Goal: Task Accomplishment & Management: Check status

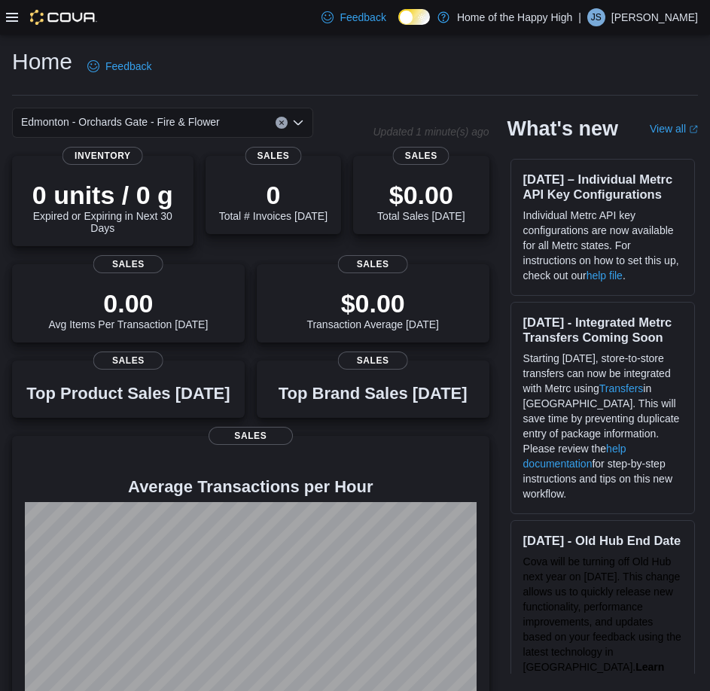
click at [11, 19] on icon at bounding box center [12, 17] width 12 height 12
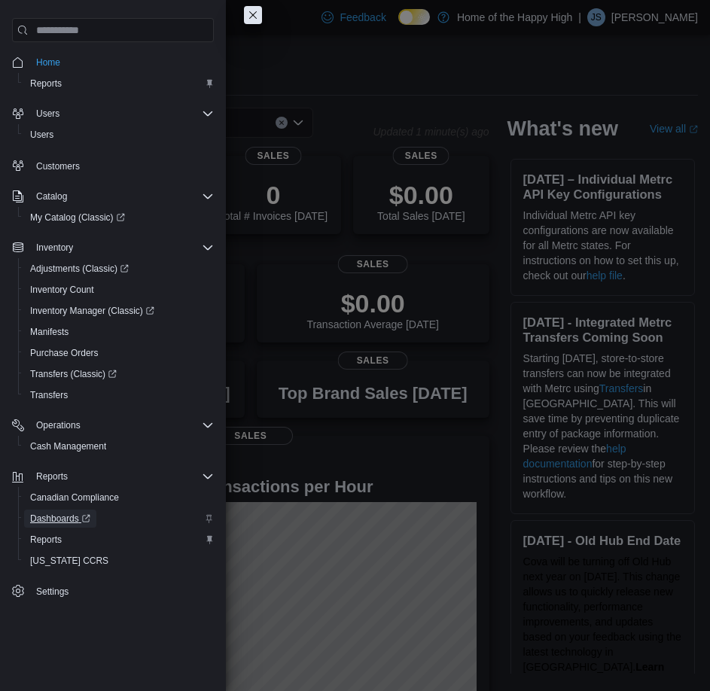
click at [63, 519] on span "Dashboards" at bounding box center [60, 519] width 60 height 12
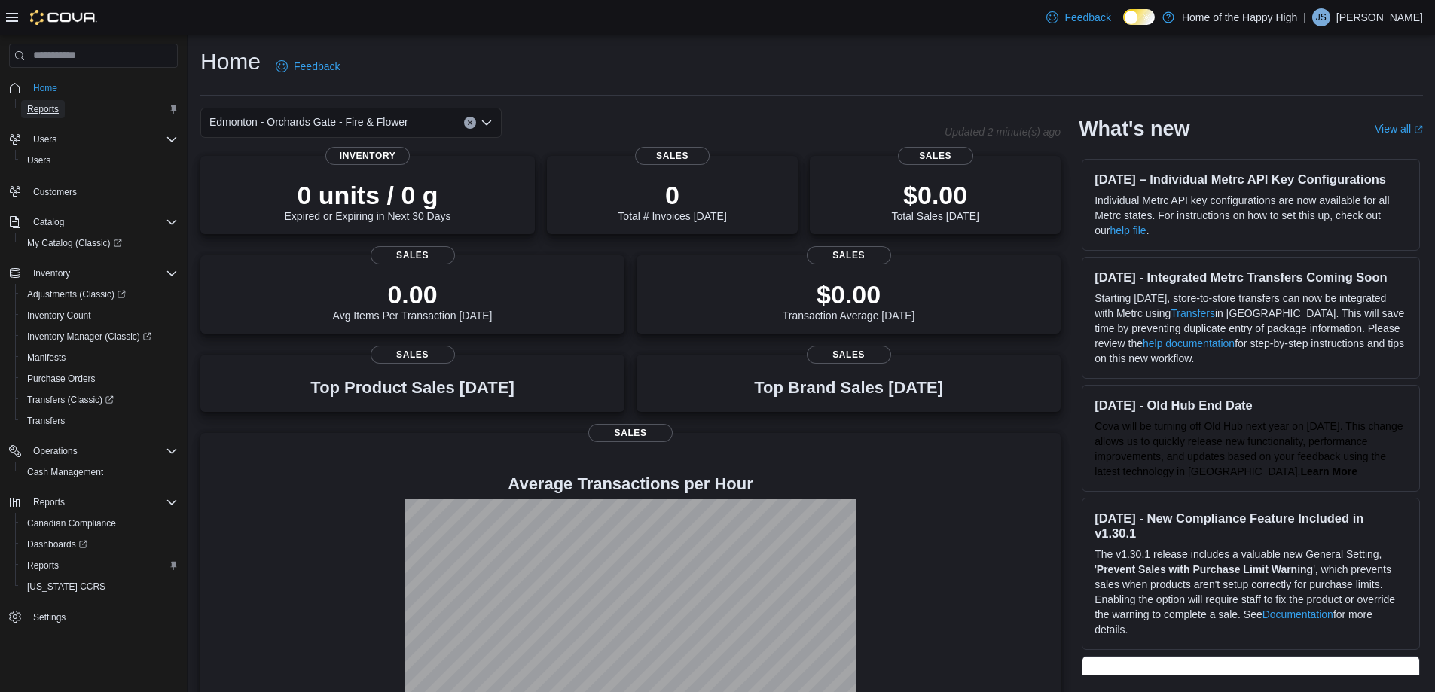
click at [45, 104] on span "Reports" at bounding box center [43, 109] width 32 height 12
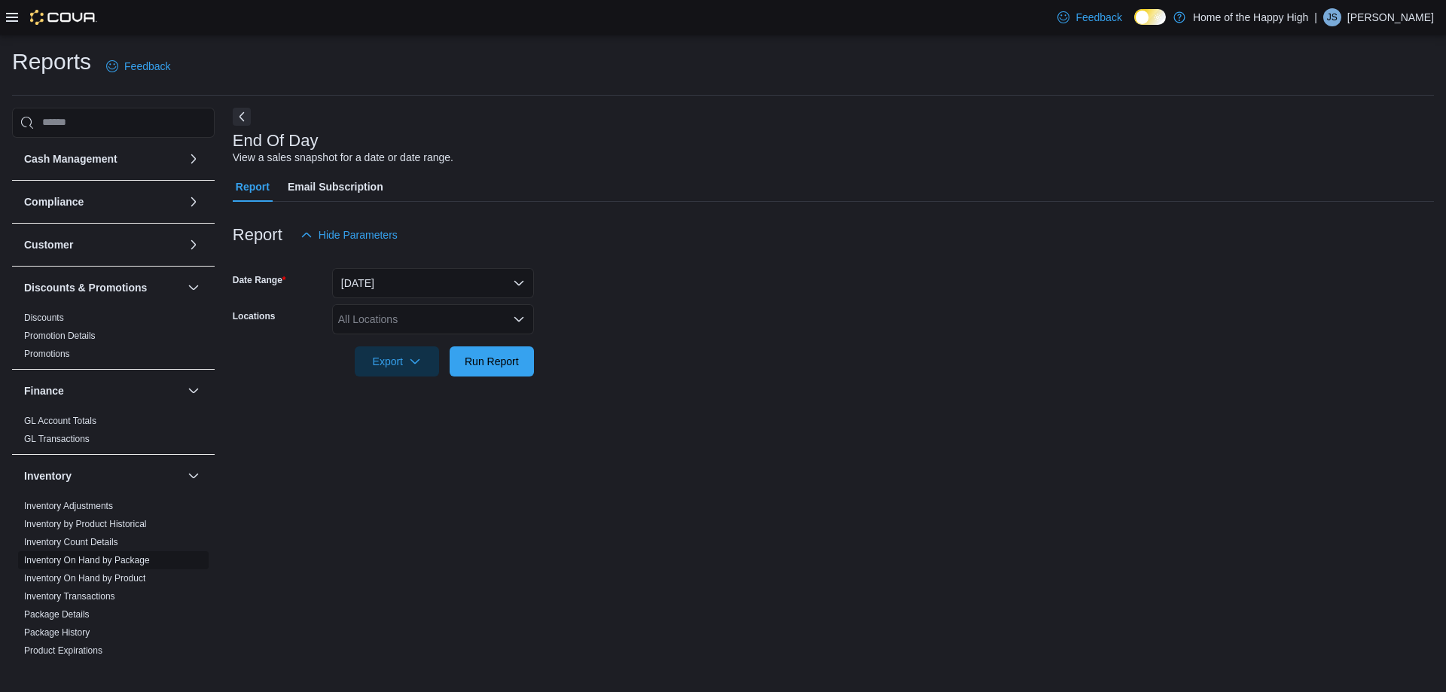
click at [117, 562] on link "Inventory On Hand by Package" at bounding box center [87, 560] width 126 height 11
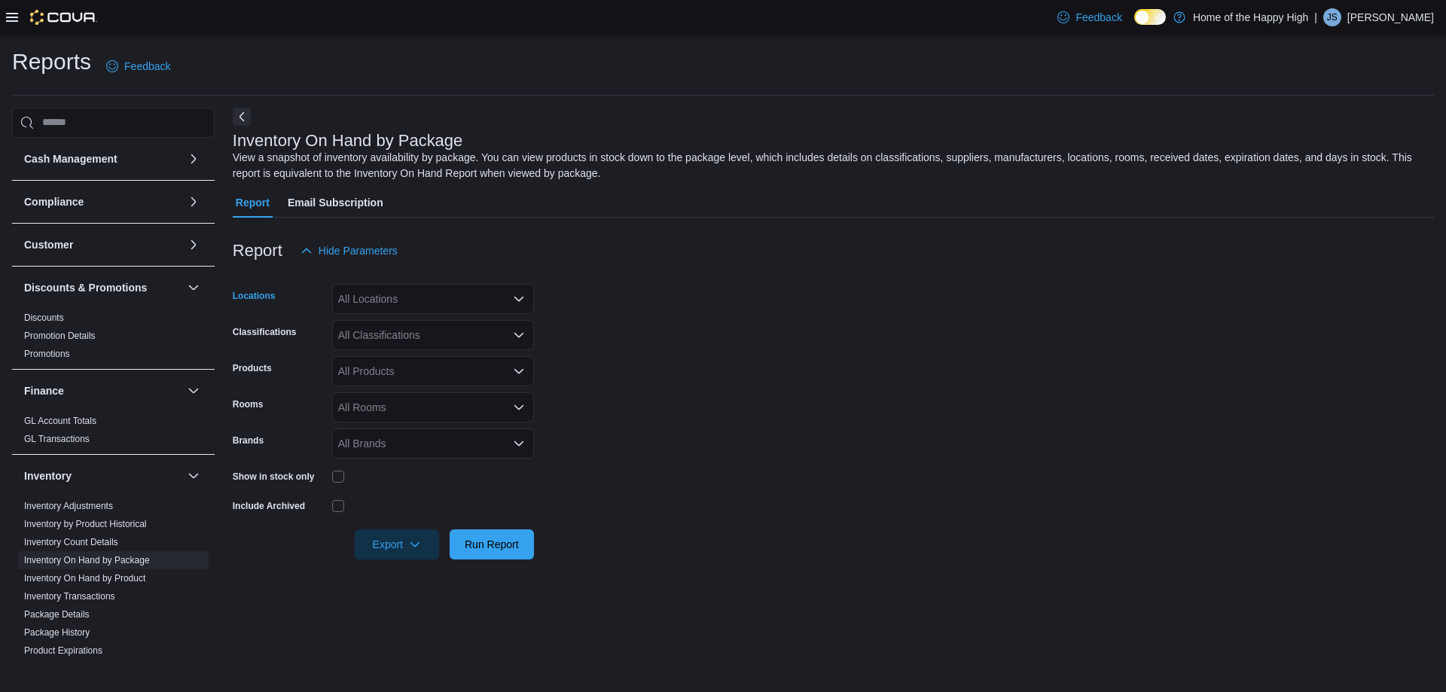
click at [452, 294] on div "All Locations" at bounding box center [433, 299] width 202 height 30
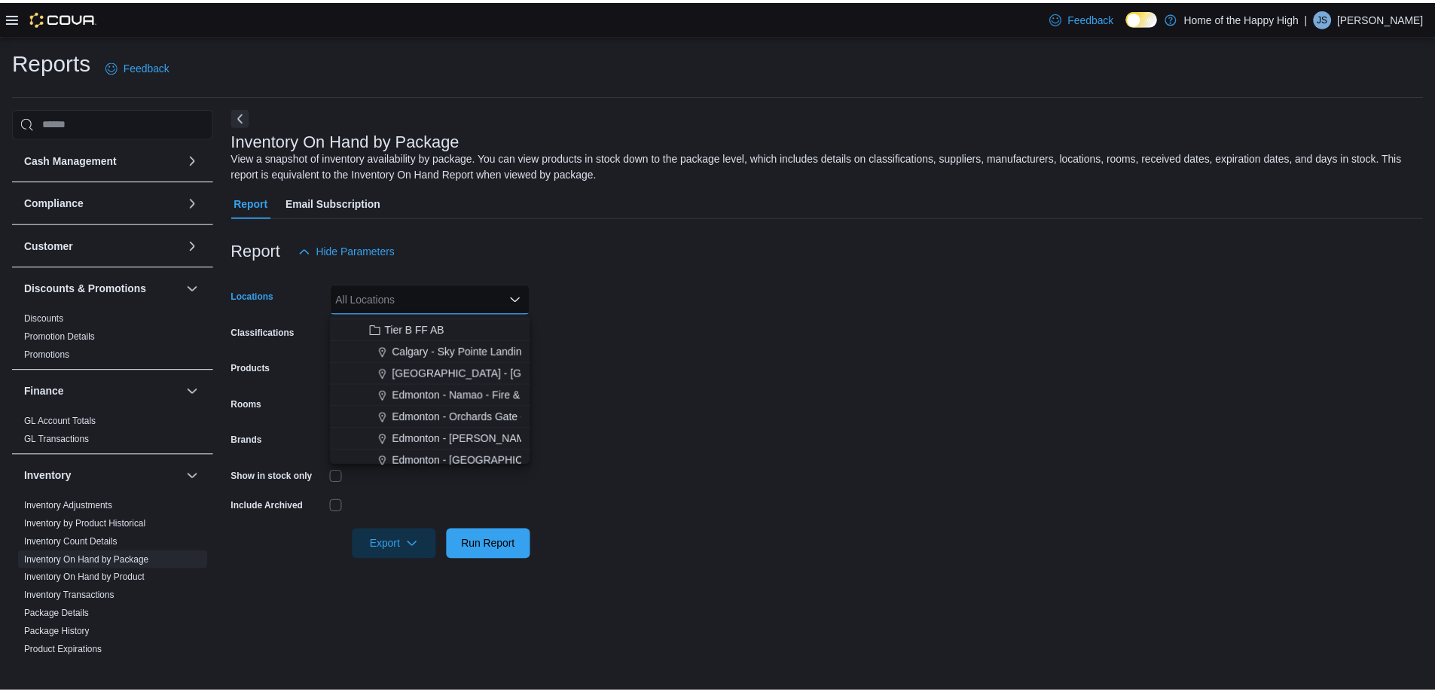
scroll to position [377, 0]
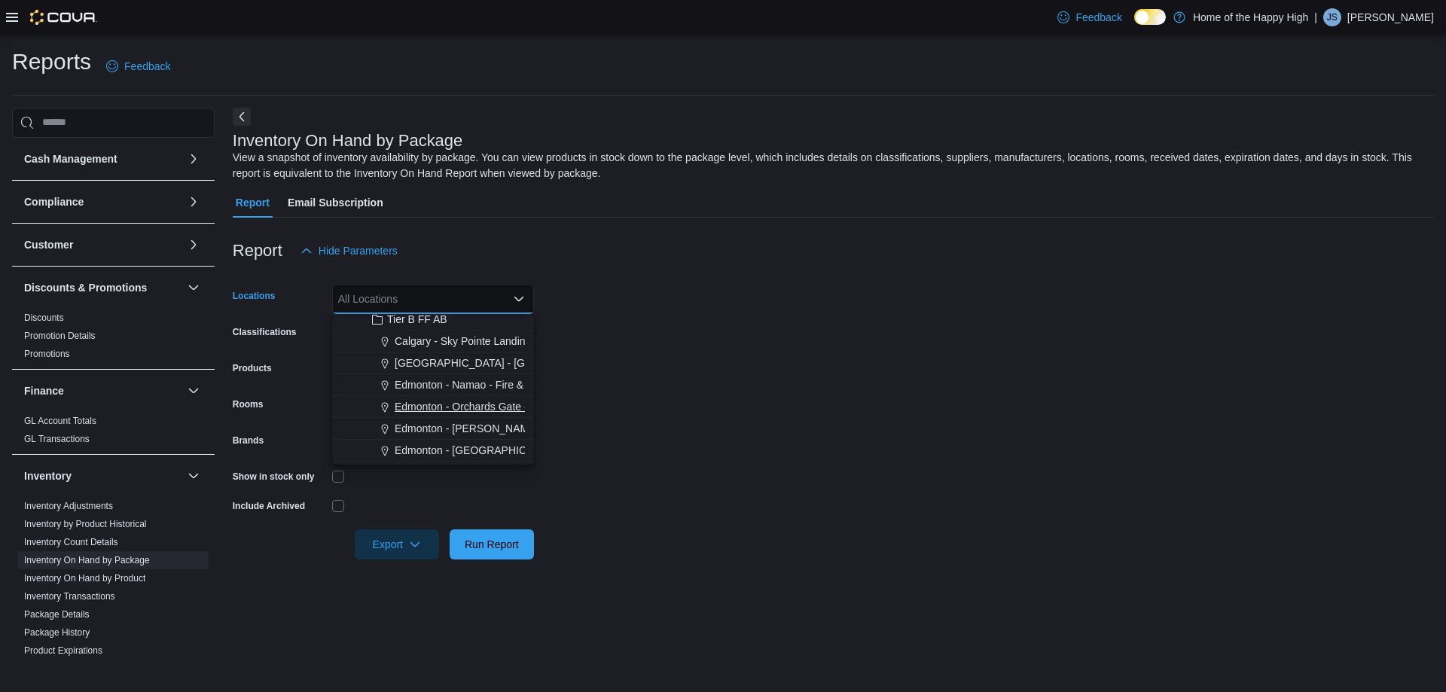
click at [462, 400] on span "Edmonton - Orchards Gate - Fire & Flower" at bounding box center [494, 406] width 199 height 15
click at [640, 336] on form "Locations [GEOGRAPHIC_DATA] - [GEOGRAPHIC_DATA] - Fire & Flower Combo box. Sele…" at bounding box center [833, 413] width 1201 height 294
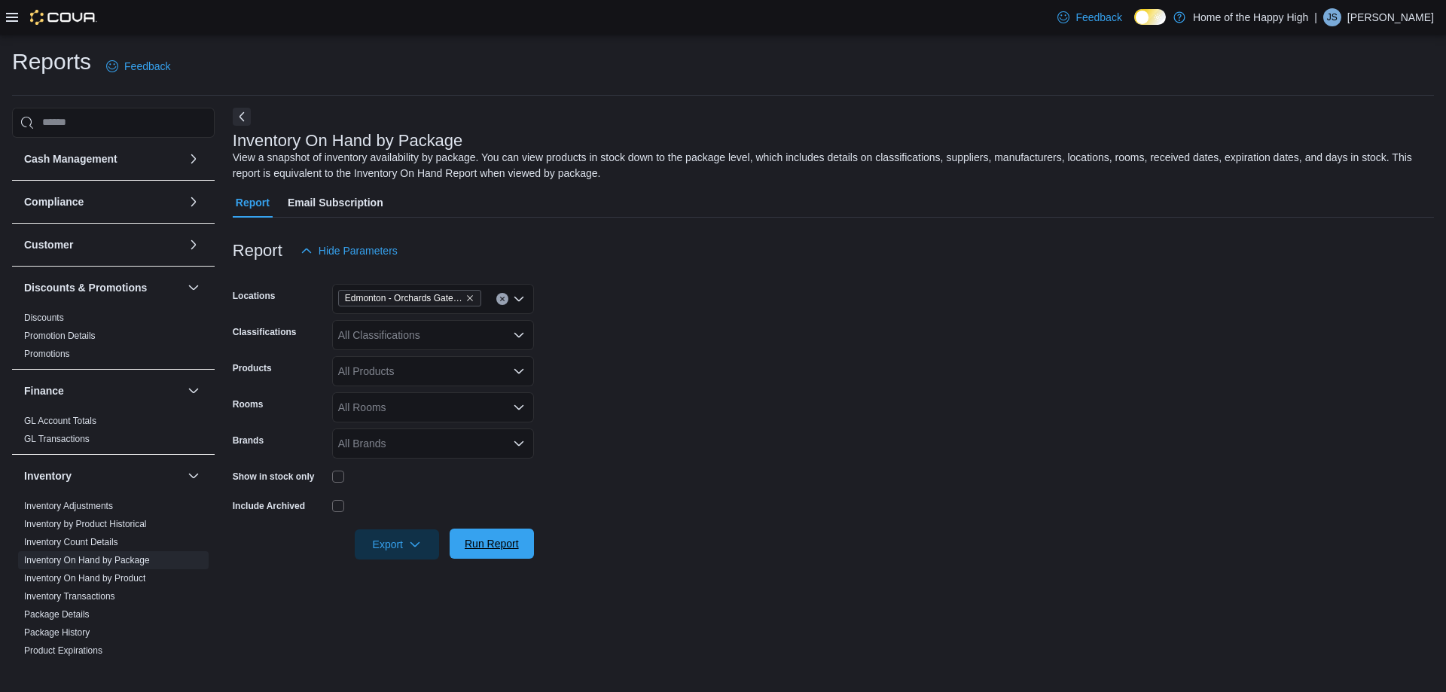
click at [480, 539] on span "Run Report" at bounding box center [492, 543] width 54 height 15
click at [492, 337] on div "All Classifications" at bounding box center [433, 335] width 202 height 30
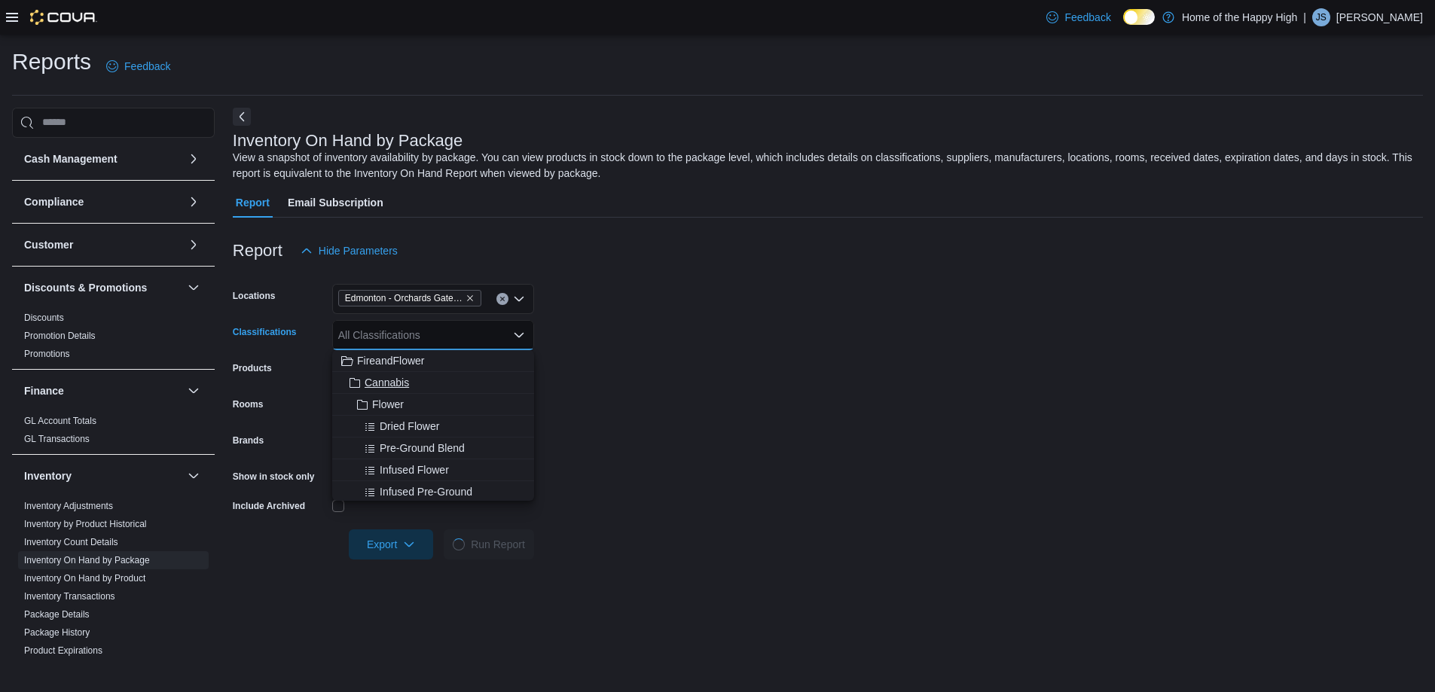
click at [389, 377] on span "Cannabis" at bounding box center [386, 382] width 44 height 15
click at [716, 424] on form "Locations [GEOGRAPHIC_DATA] - [GEOGRAPHIC_DATA] - Fire & Flower Classifications…" at bounding box center [828, 413] width 1190 height 294
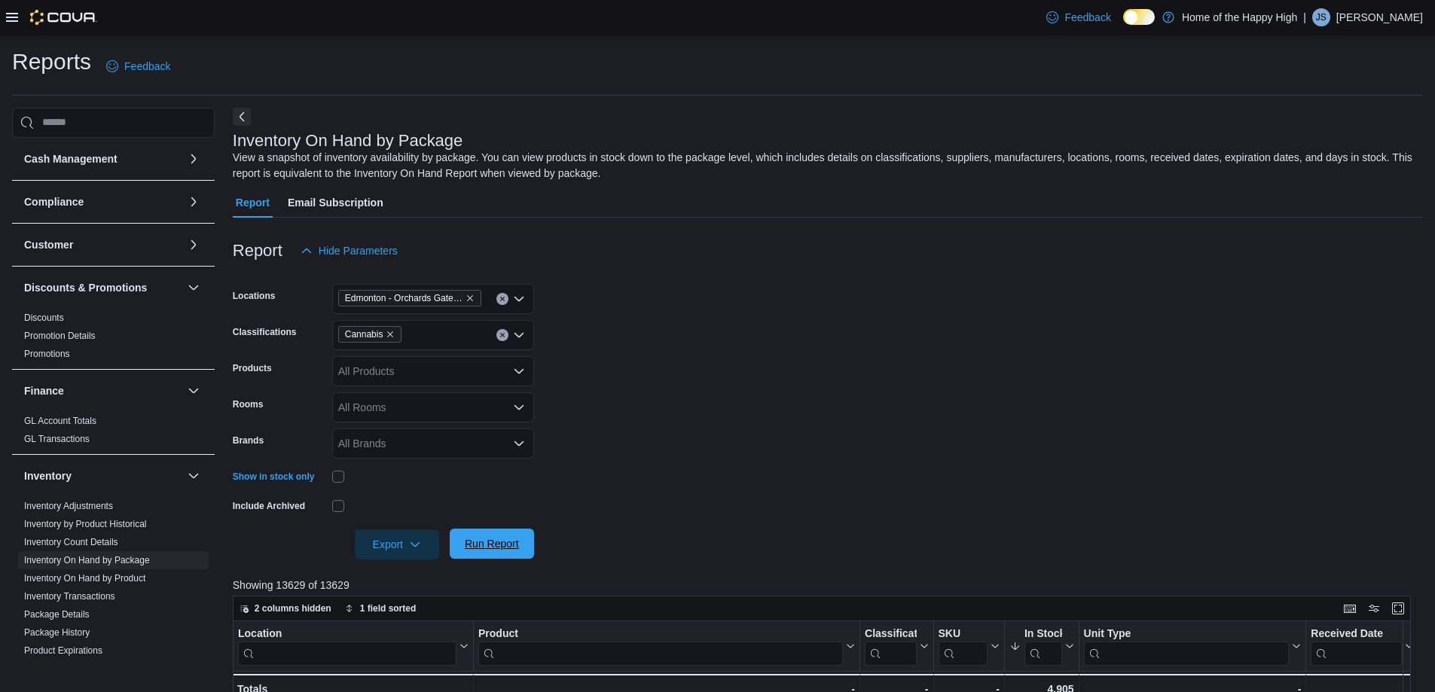
click at [475, 537] on span "Run Report" at bounding box center [492, 543] width 54 height 15
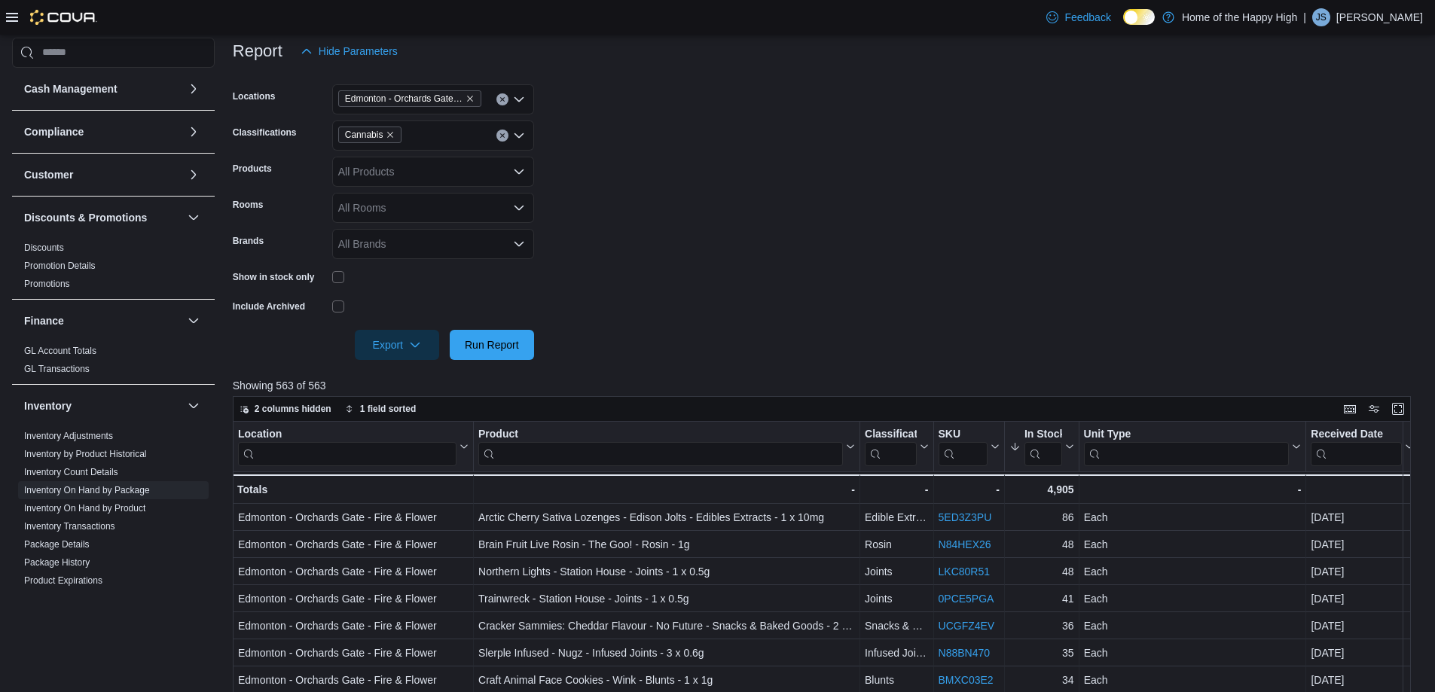
scroll to position [226, 0]
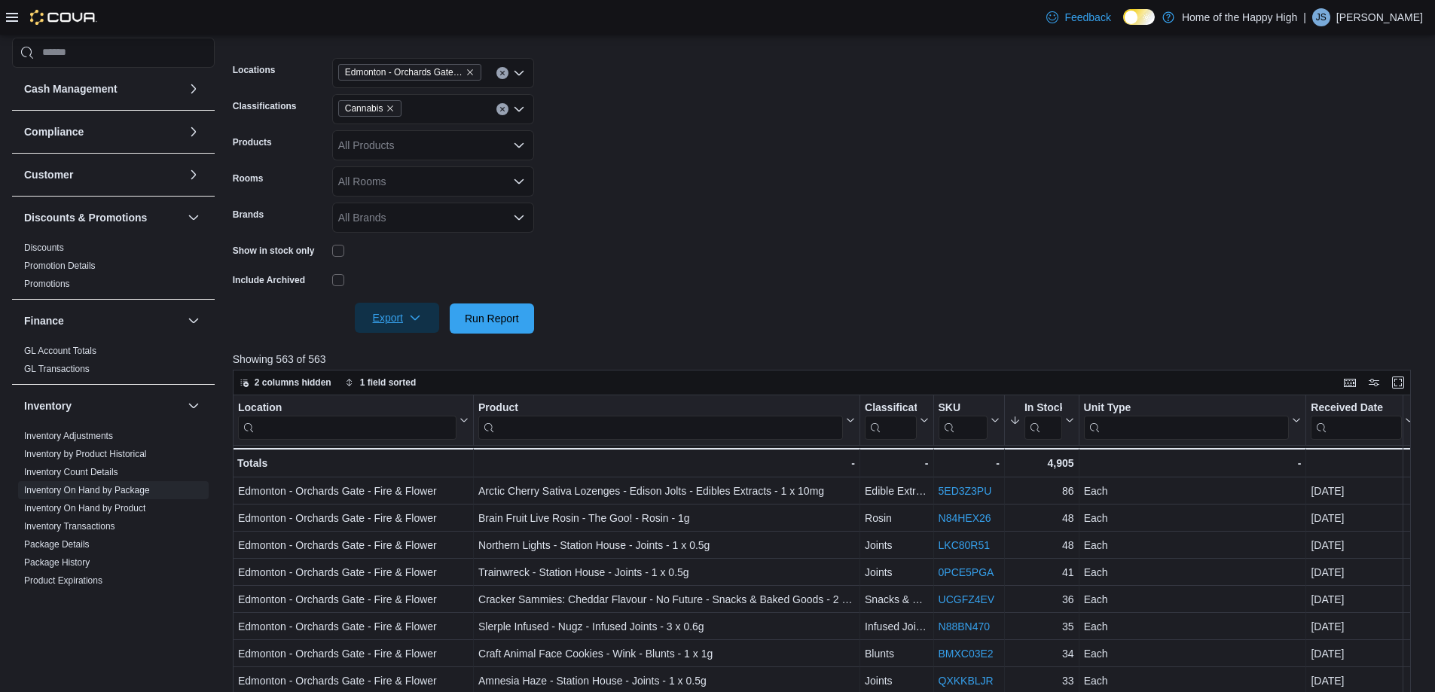
click at [423, 316] on span "Export" at bounding box center [397, 318] width 66 height 30
click at [423, 349] on span "Export to Excel" at bounding box center [399, 349] width 68 height 12
click at [130, 508] on link "Inventory On Hand by Product" at bounding box center [84, 508] width 121 height 11
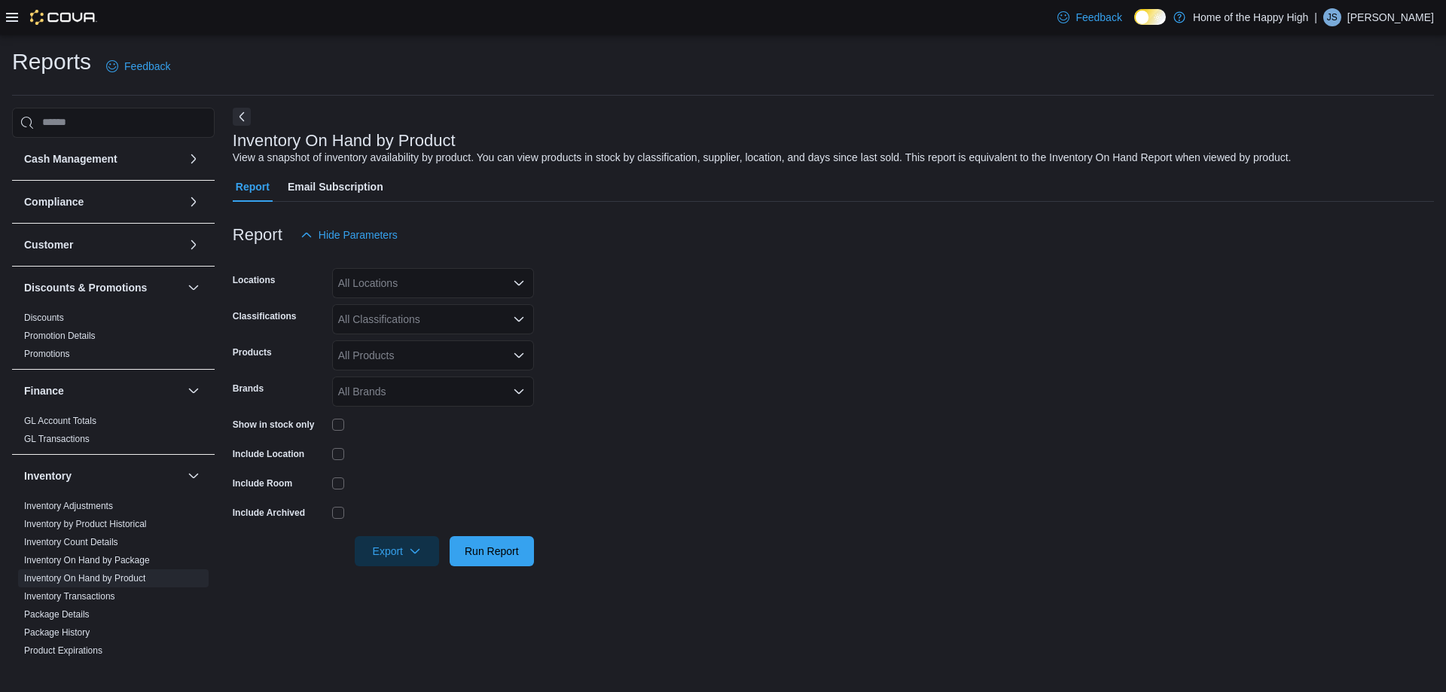
click at [481, 286] on div "All Locations" at bounding box center [433, 283] width 202 height 30
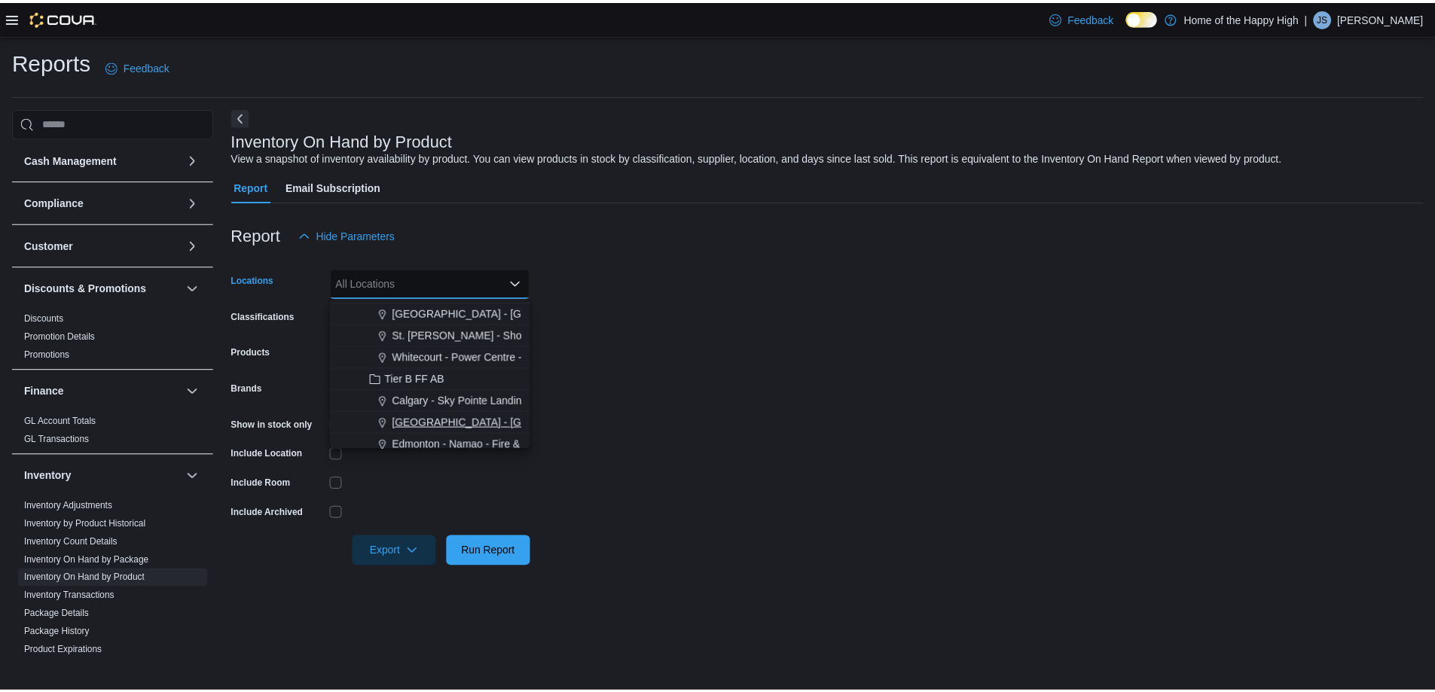
scroll to position [377, 0]
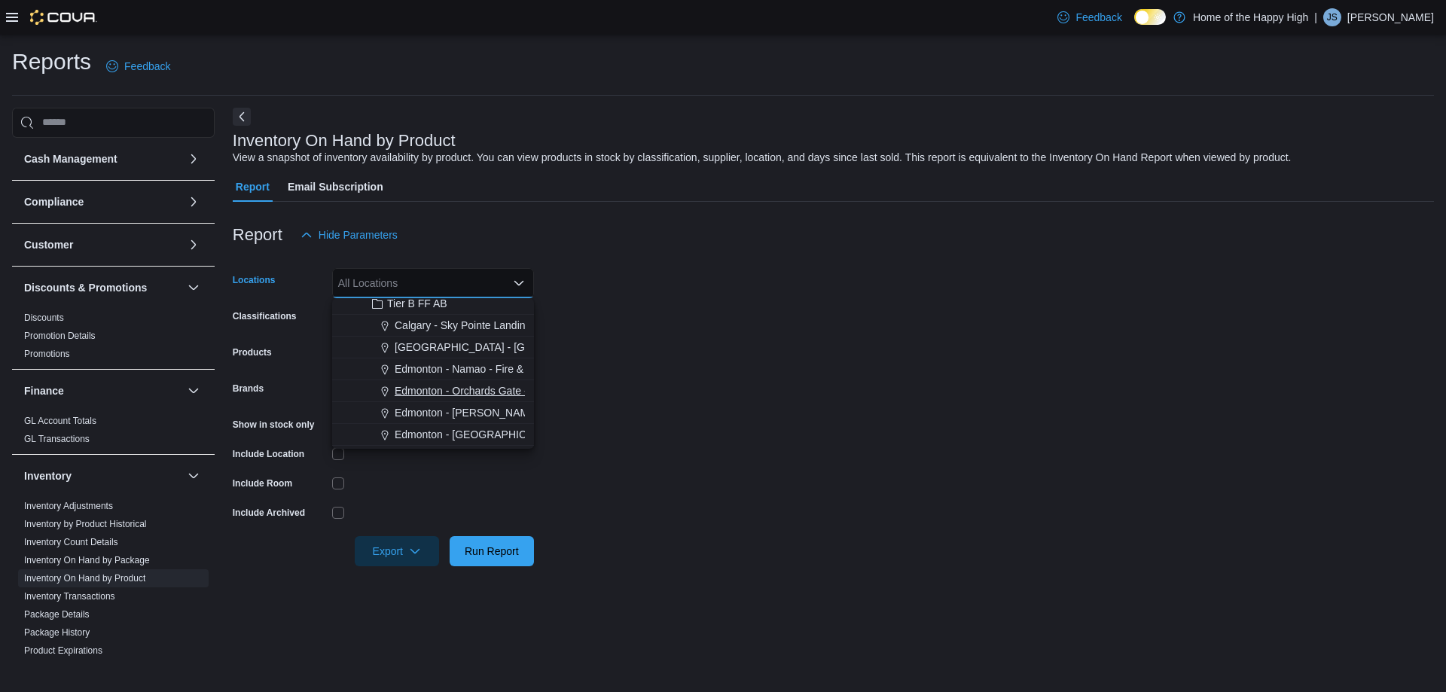
click at [493, 387] on span "Edmonton - Orchards Gate - Fire & Flower" at bounding box center [494, 390] width 199 height 15
click at [567, 337] on form "Locations [GEOGRAPHIC_DATA] - [GEOGRAPHIC_DATA] - Fire & Flower Combo box. Sele…" at bounding box center [833, 408] width 1201 height 316
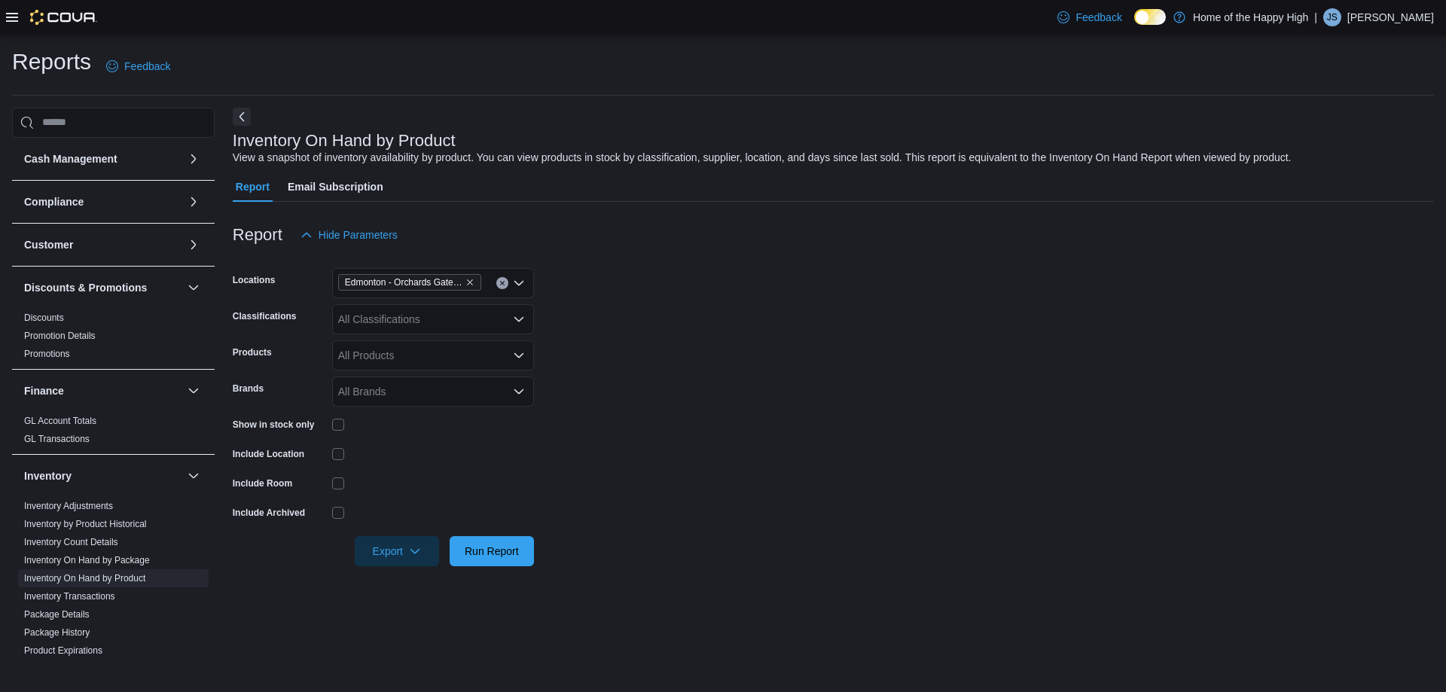
click at [480, 313] on div "All Classifications" at bounding box center [433, 319] width 202 height 30
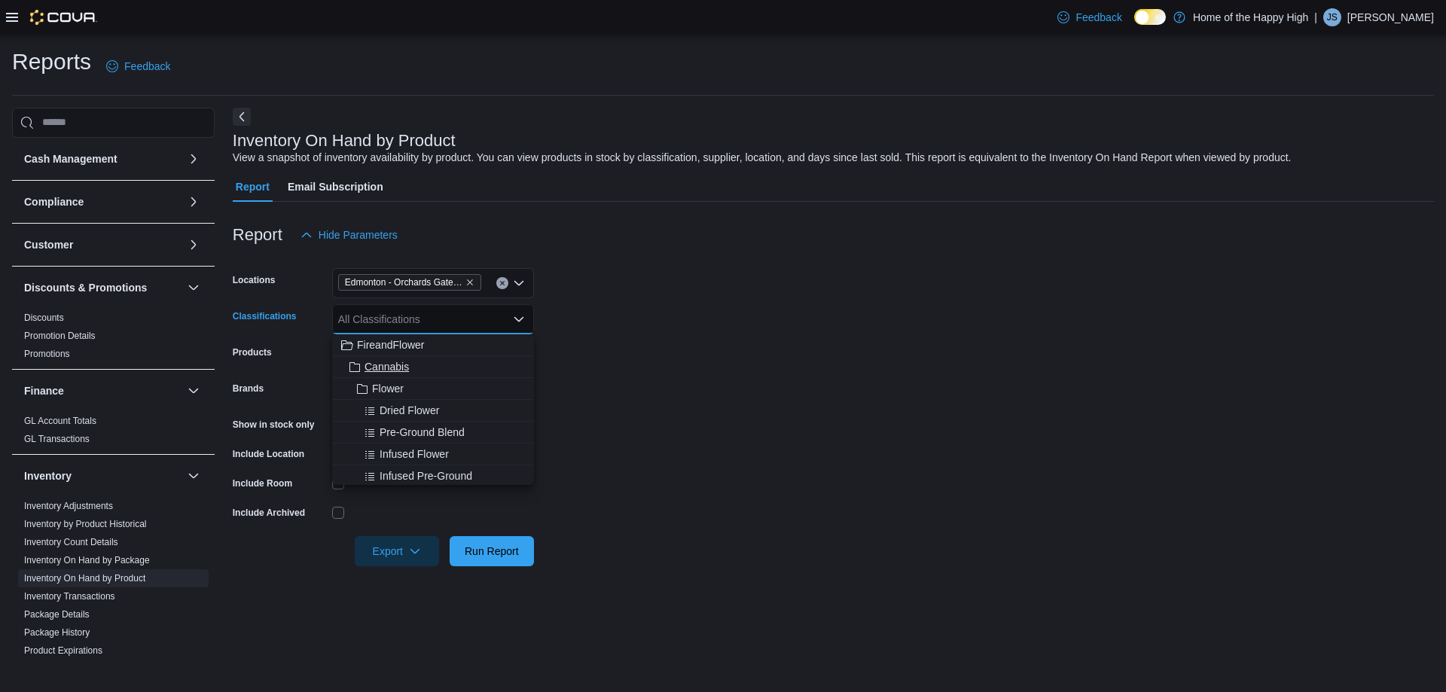
click at [412, 374] on div "Cannabis" at bounding box center [433, 366] width 184 height 15
click at [707, 351] on form "Locations [GEOGRAPHIC_DATA] - [GEOGRAPHIC_DATA] - Fire & Flower Classifications…" at bounding box center [833, 408] width 1201 height 316
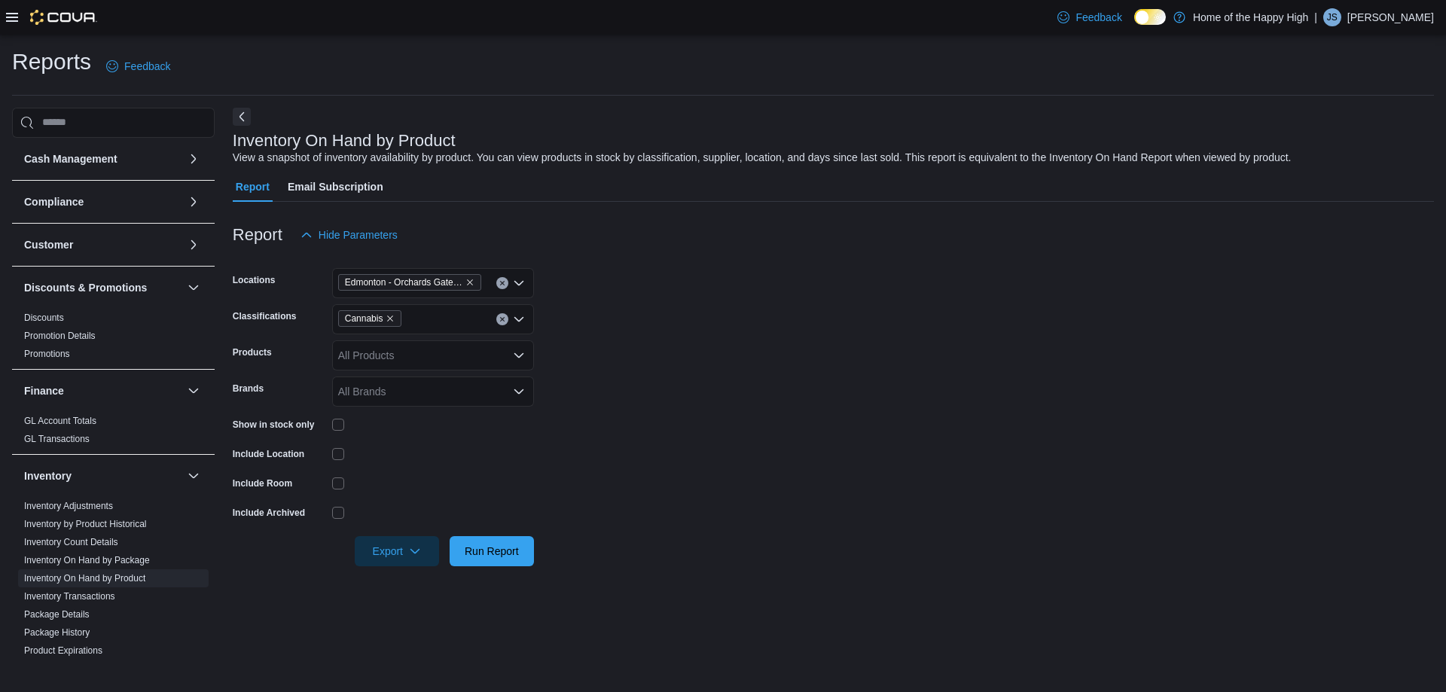
click at [393, 354] on div "All Products" at bounding box center [433, 355] width 202 height 30
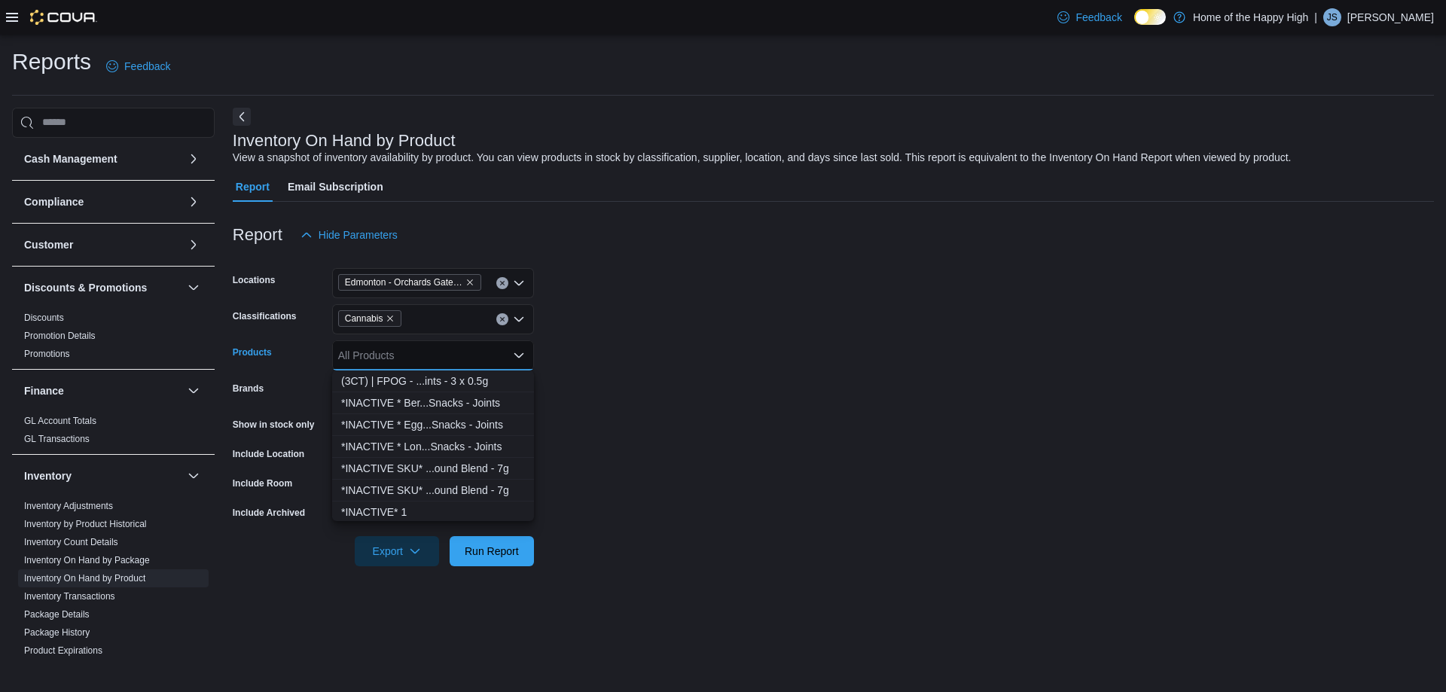
click at [622, 361] on form "Locations [GEOGRAPHIC_DATA] - [GEOGRAPHIC_DATA] - Fire & Flower Classifications…" at bounding box center [833, 408] width 1201 height 316
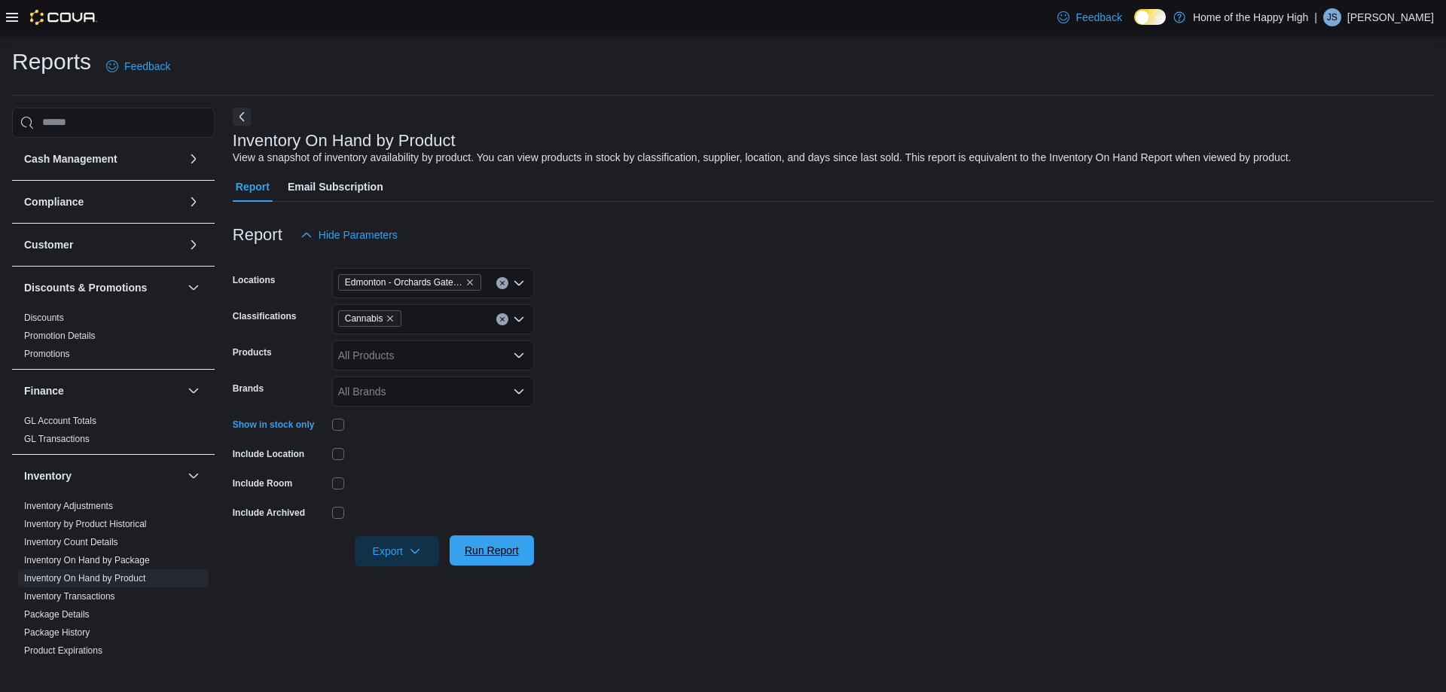
click at [517, 553] on span "Run Report" at bounding box center [492, 550] width 54 height 15
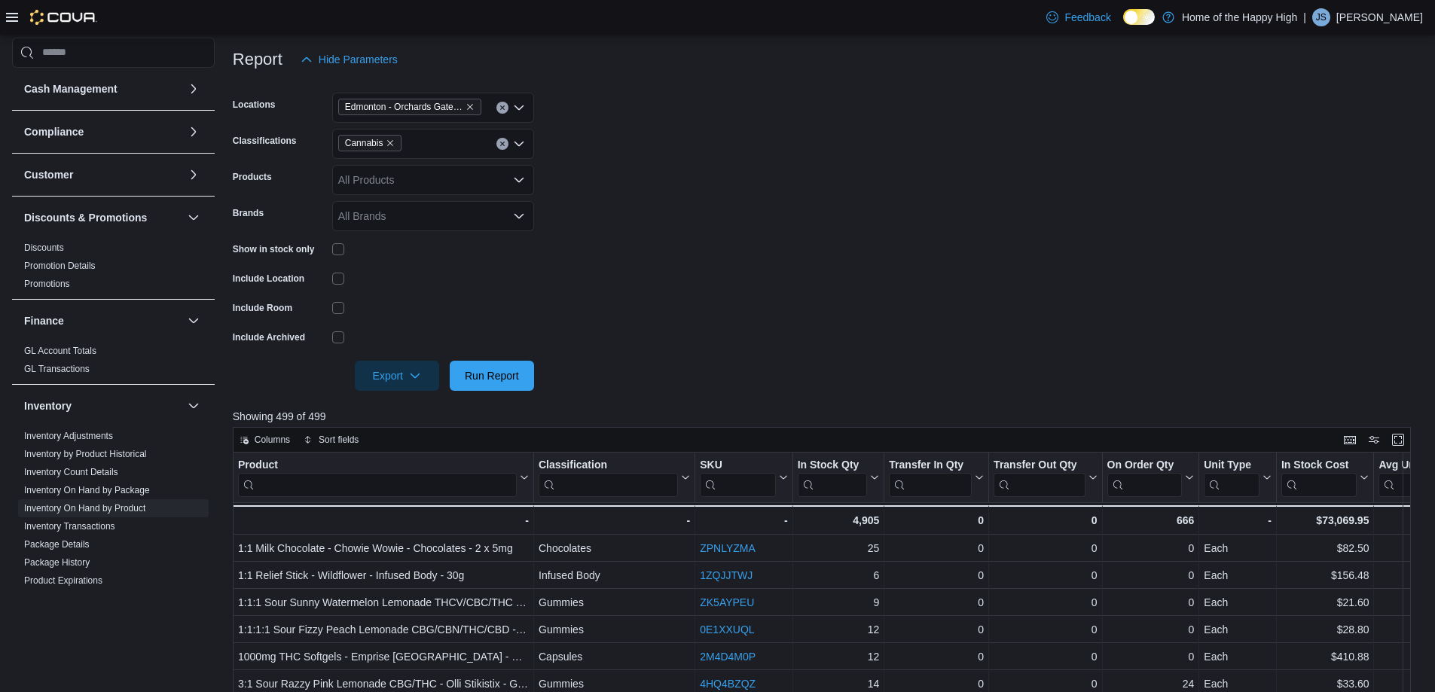
scroll to position [226, 0]
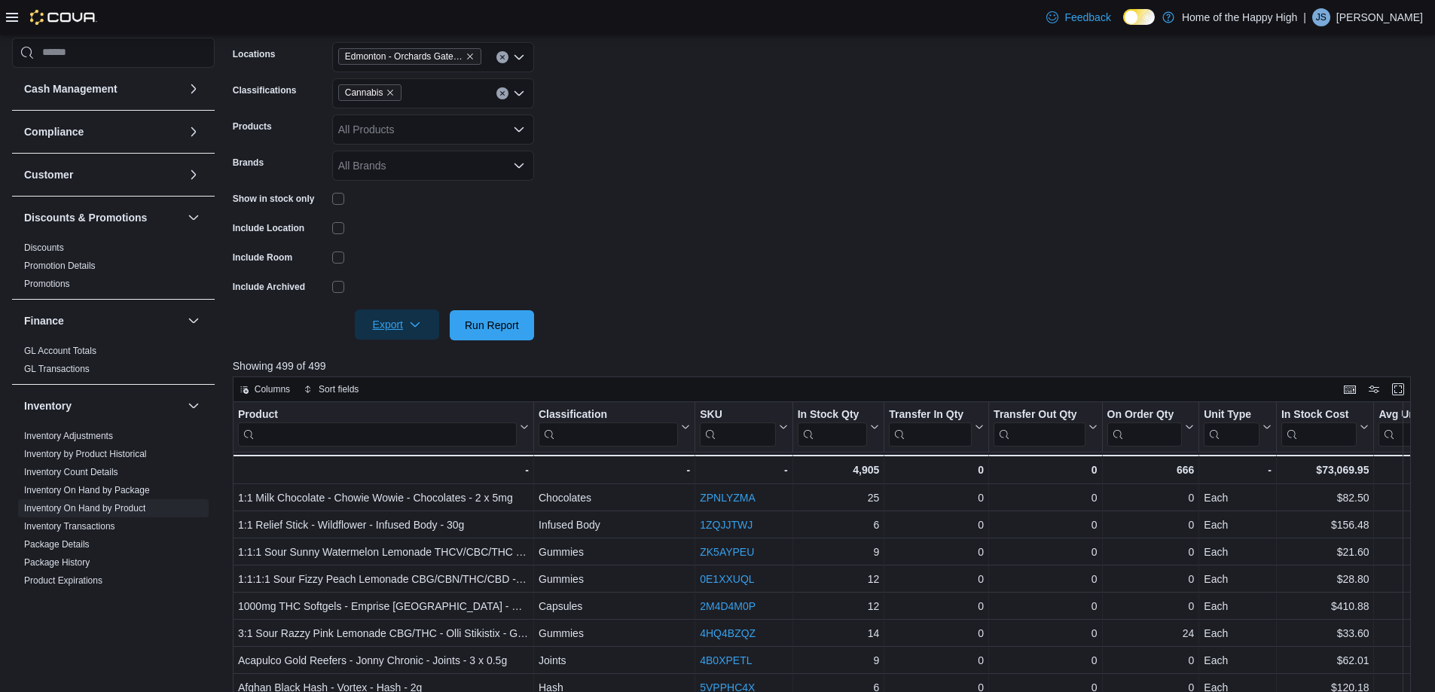
click at [432, 325] on button "Export" at bounding box center [397, 324] width 84 height 30
click at [436, 364] on button "Export to Excel" at bounding box center [399, 355] width 86 height 30
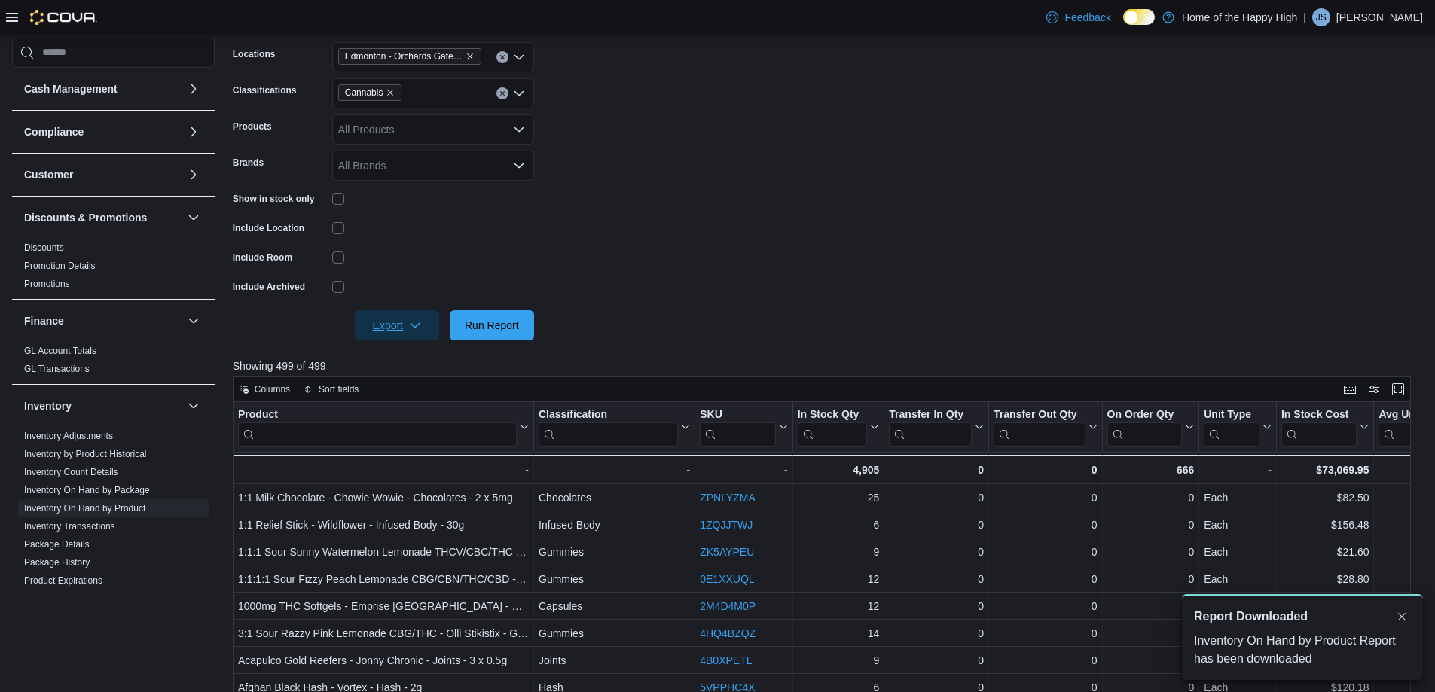
scroll to position [0, 0]
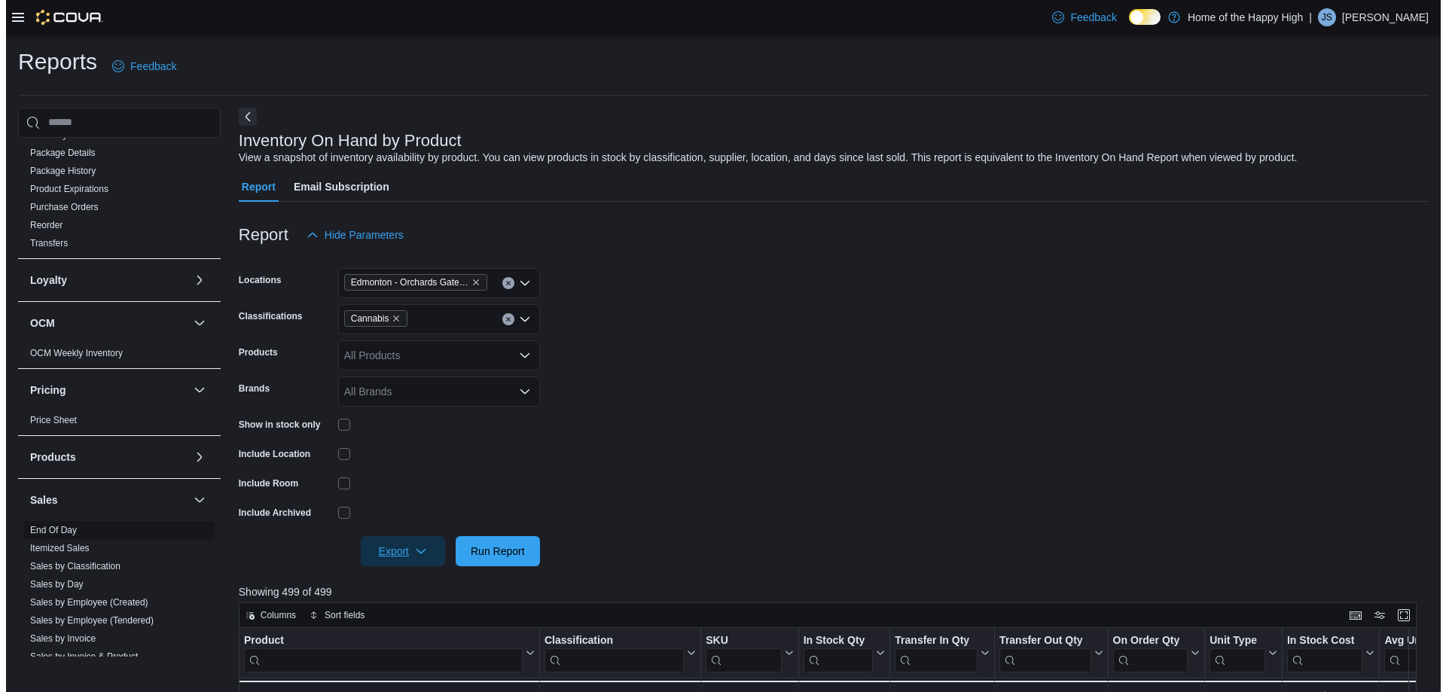
scroll to position [301, 0]
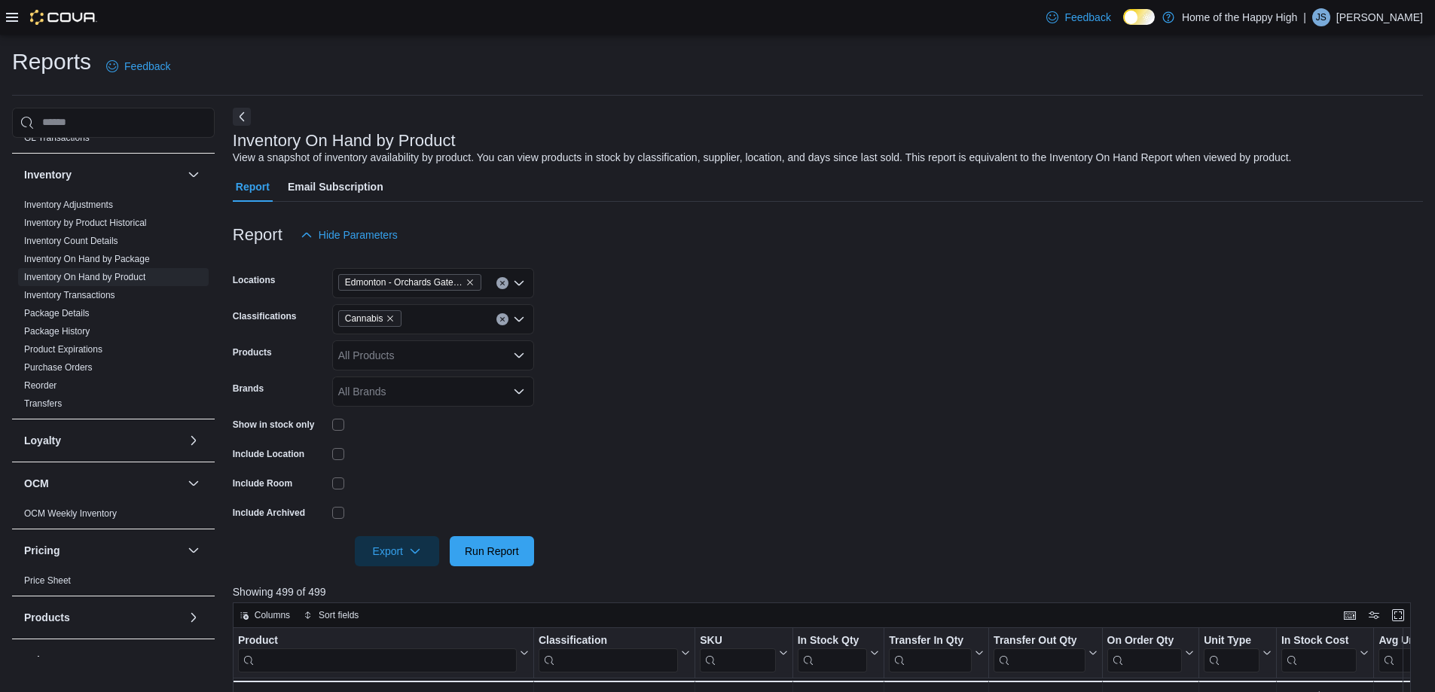
click at [11, 19] on icon at bounding box center [12, 17] width 12 height 12
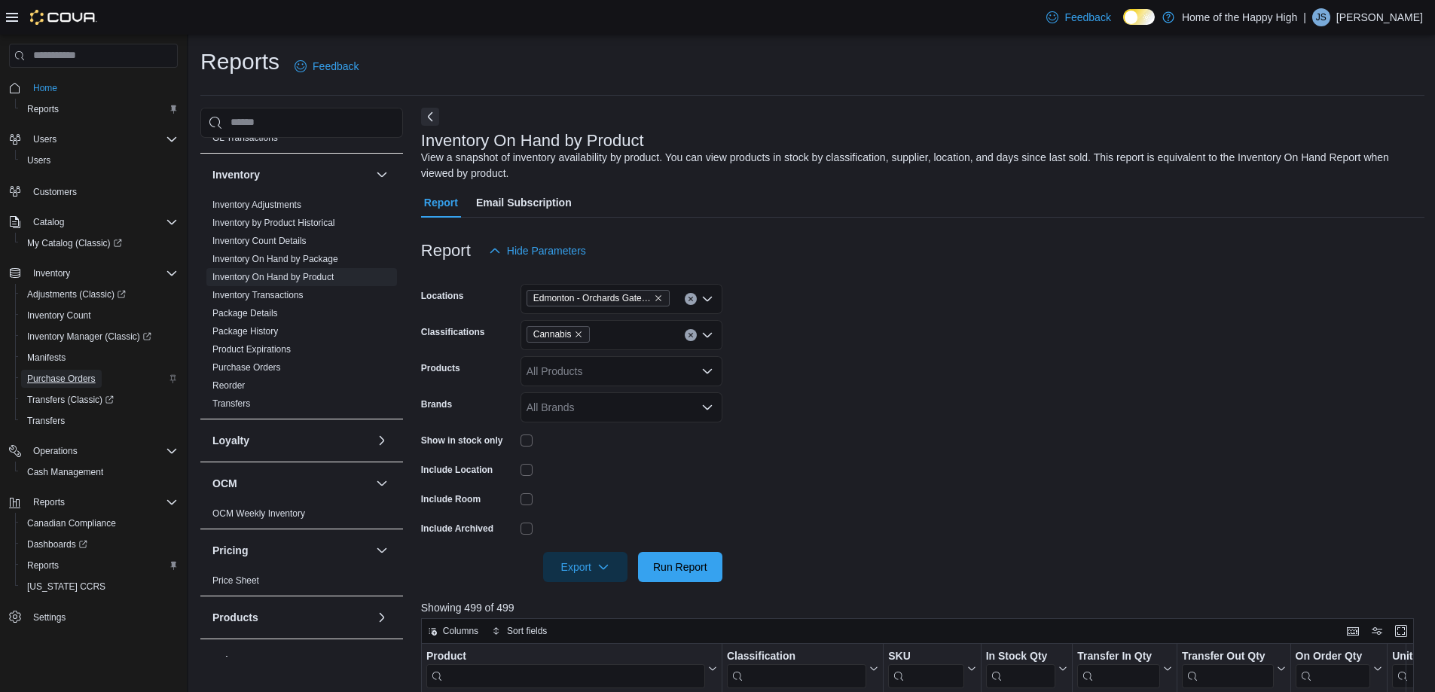
click at [72, 370] on span "Purchase Orders" at bounding box center [61, 379] width 69 height 18
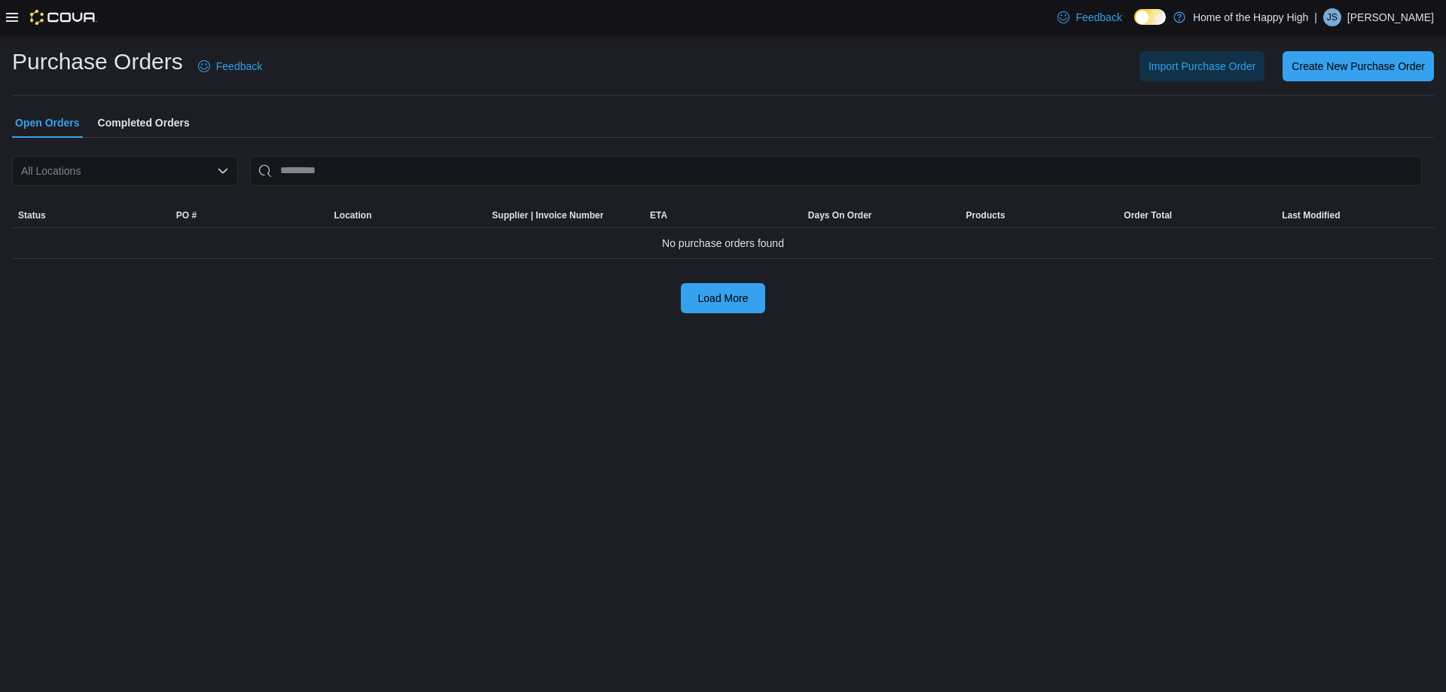
click at [182, 123] on span "Completed Orders" at bounding box center [144, 123] width 92 height 30
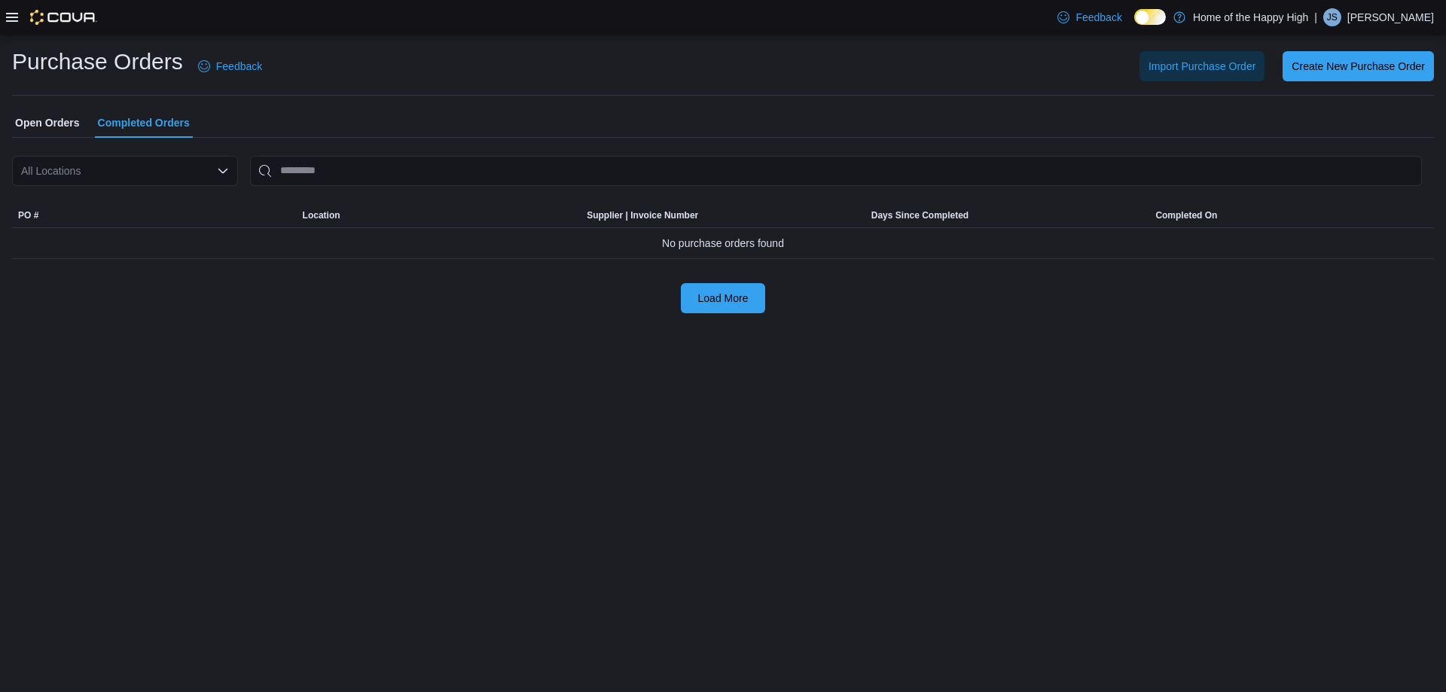
click at [175, 169] on div "All Locations" at bounding box center [125, 171] width 226 height 30
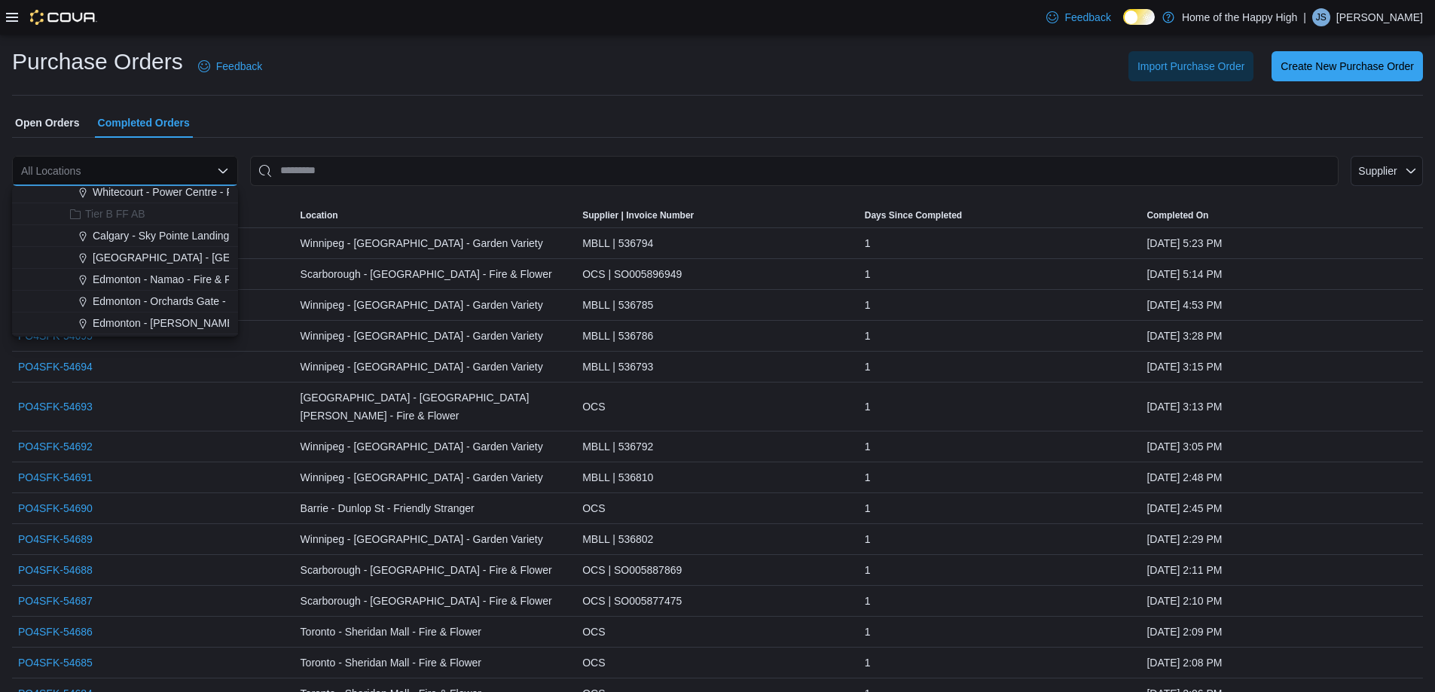
scroll to position [377, 0]
click at [172, 275] on span "Edmonton - Orchards Gate - Fire & Flower" at bounding box center [192, 278] width 199 height 15
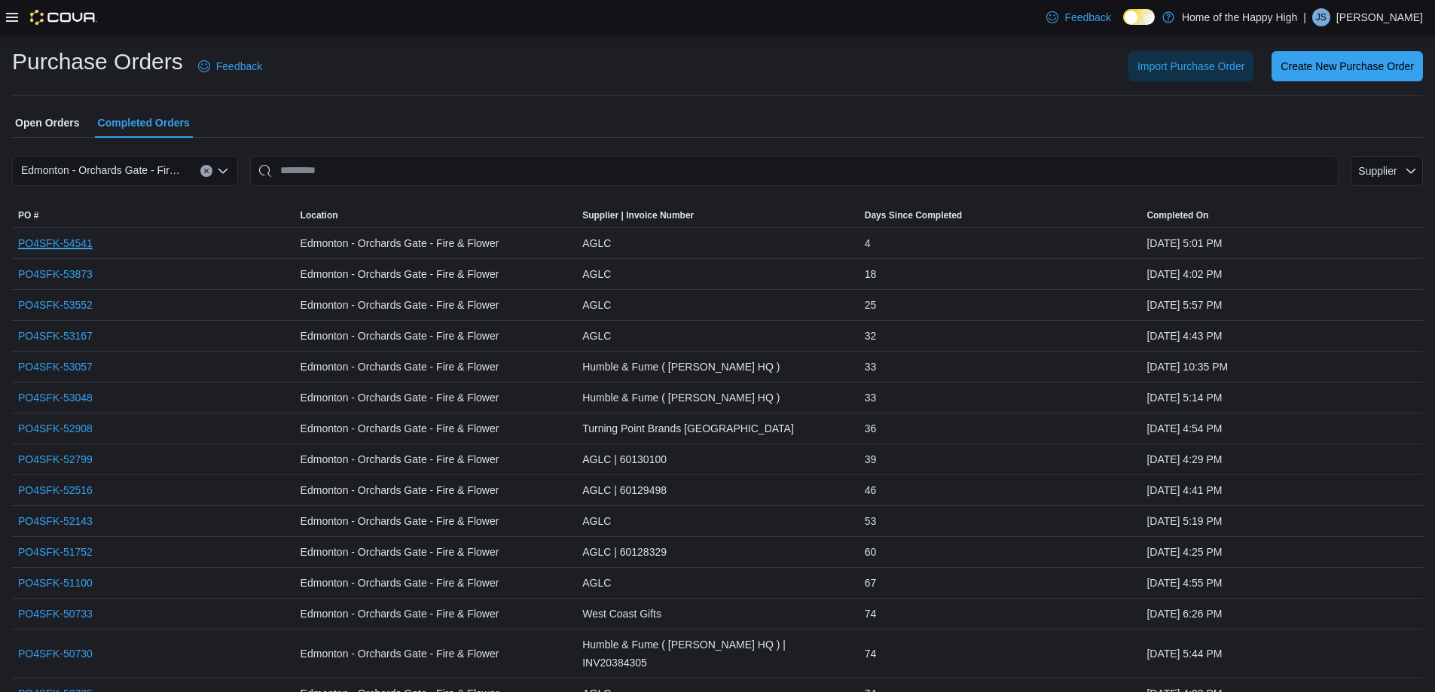
click at [29, 240] on link "PO4SFK-54541" at bounding box center [55, 243] width 75 height 18
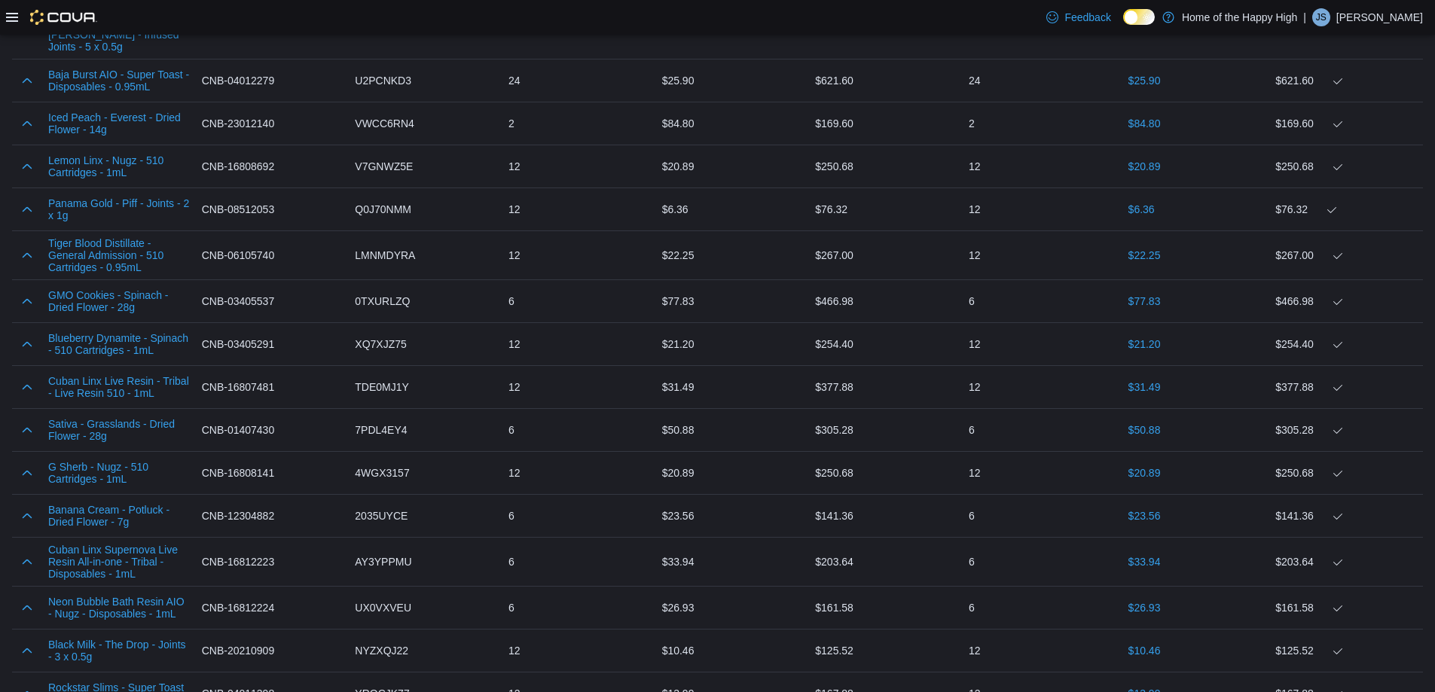
scroll to position [2664, 0]
